Goal: Task Accomplishment & Management: Use online tool/utility

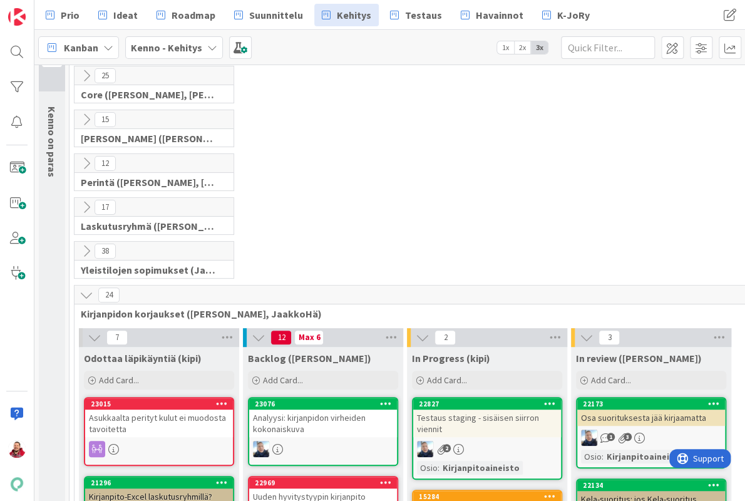
scroll to position [142, 0]
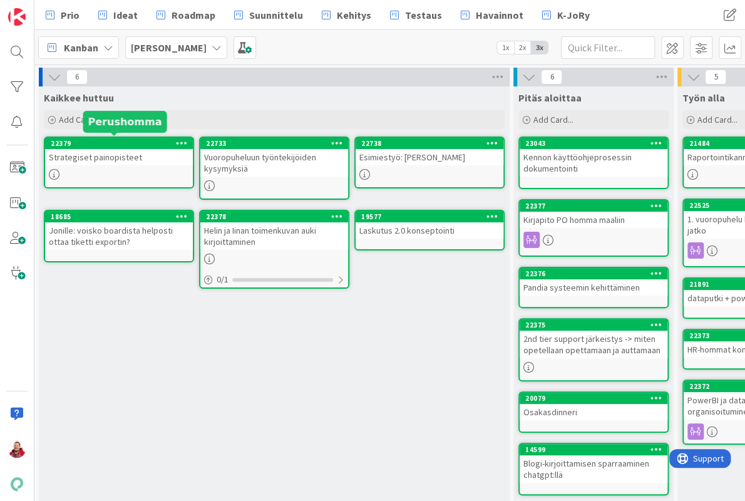
scroll to position [0, 163]
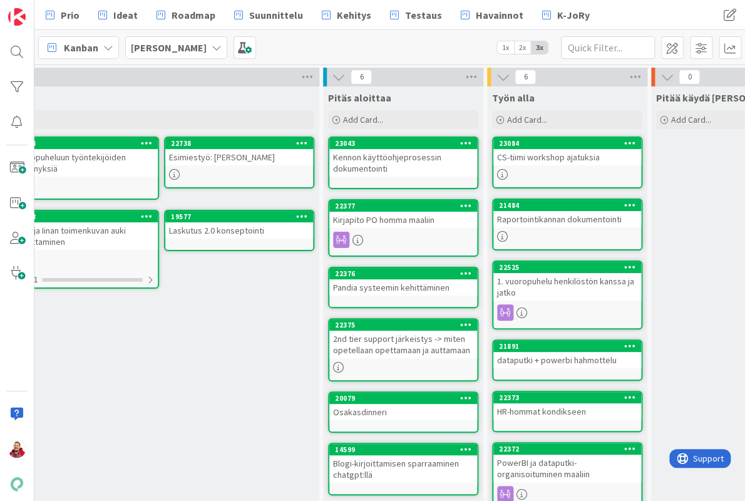
click at [548, 158] on div "CS-tiimi workshop ajatuksia" at bounding box center [567, 157] width 148 height 16
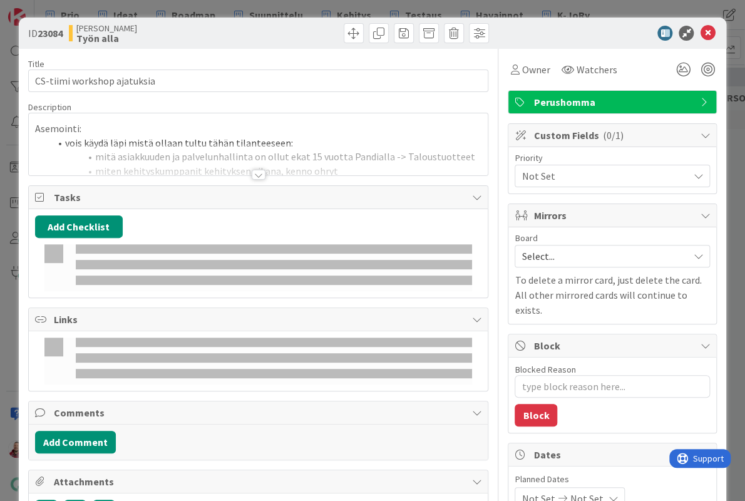
type textarea "x"
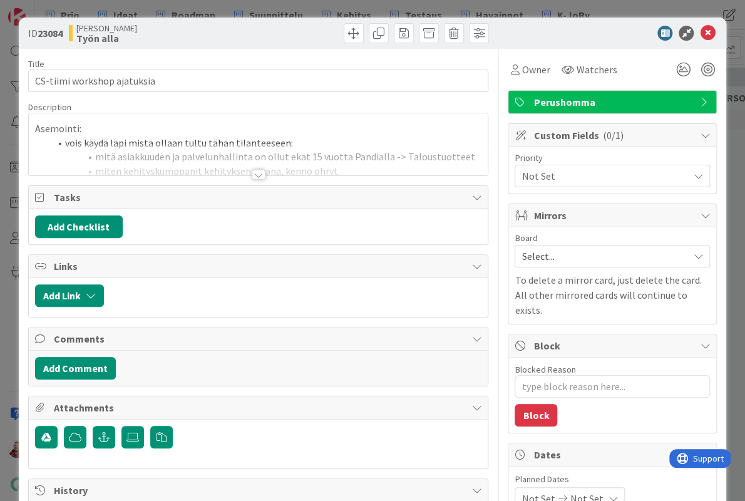
click at [255, 170] on div at bounding box center [259, 175] width 14 height 10
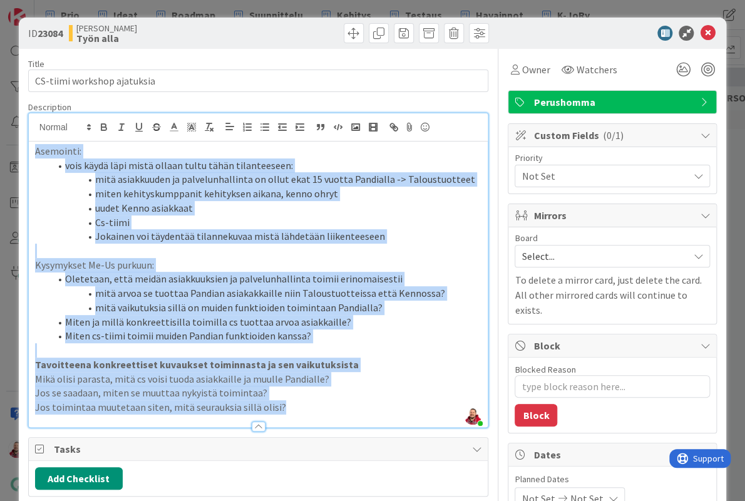
drag, startPoint x: 258, startPoint y: 343, endPoint x: -43, endPoint y: 123, distance: 373.0
click at [0, 123] on html "Prio Ideat Roadmap Suunnittelu Kehitys Testaus Havainnot K-JoRy Prio Ideat Road…" at bounding box center [372, 250] width 745 height 501
